Goal: Information Seeking & Learning: Learn about a topic

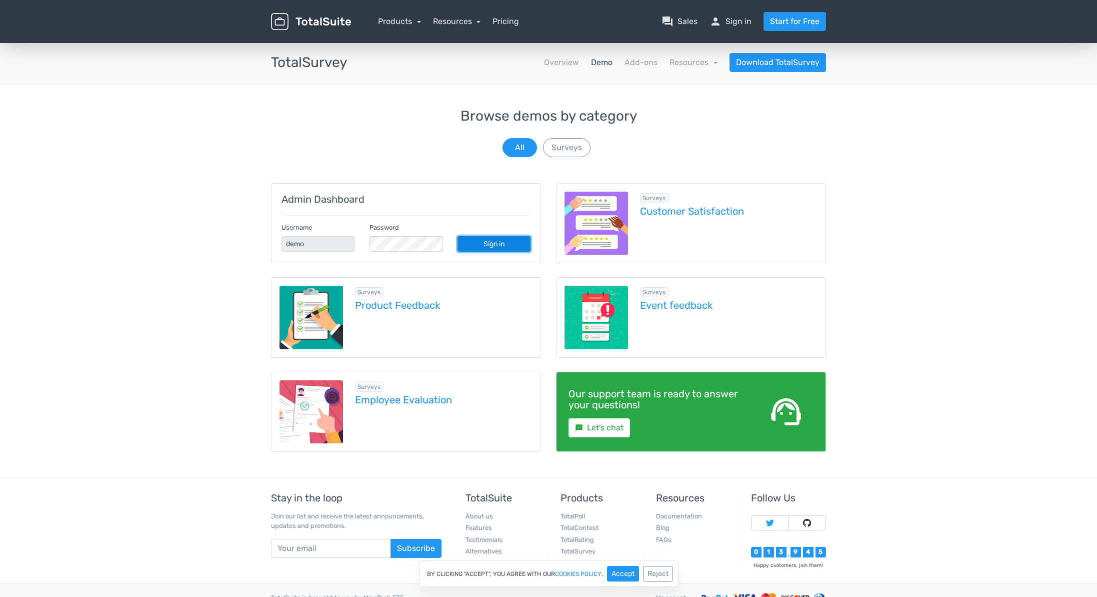
click at [515, 242] on link "Sign in" at bounding box center [494, 244] width 73 height 16
click at [508, 23] on link "Pricing" at bounding box center [506, 22] width 27 height 12
